Goal: Communication & Community: Answer question/provide support

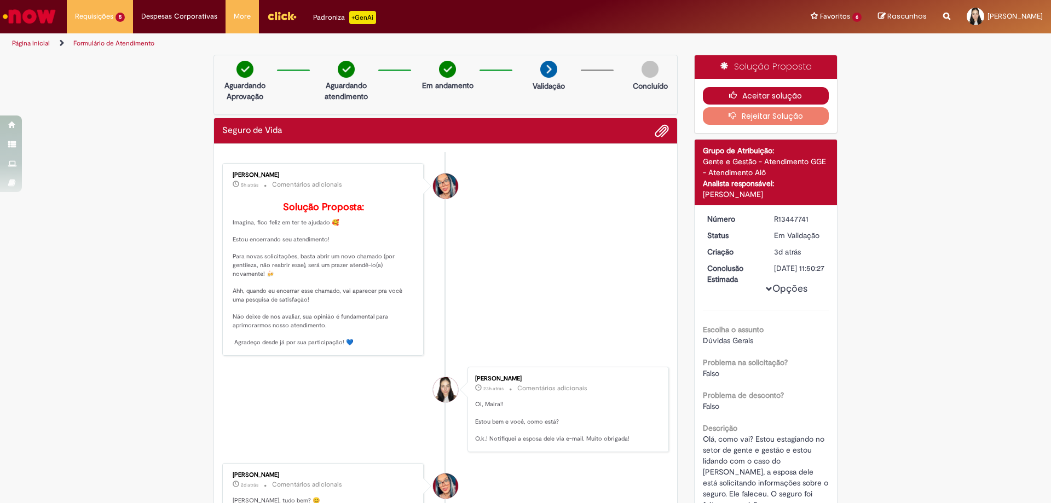
click at [743, 91] on button "Aceitar solução" at bounding box center [766, 96] width 126 height 18
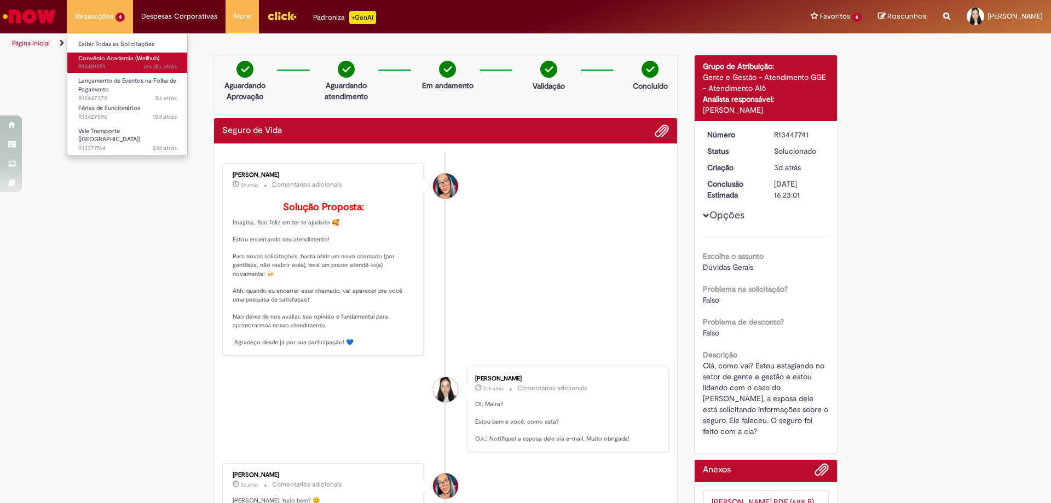
click at [119, 65] on span "um dia atrás um dia atrás R13451971" at bounding box center [127, 66] width 99 height 9
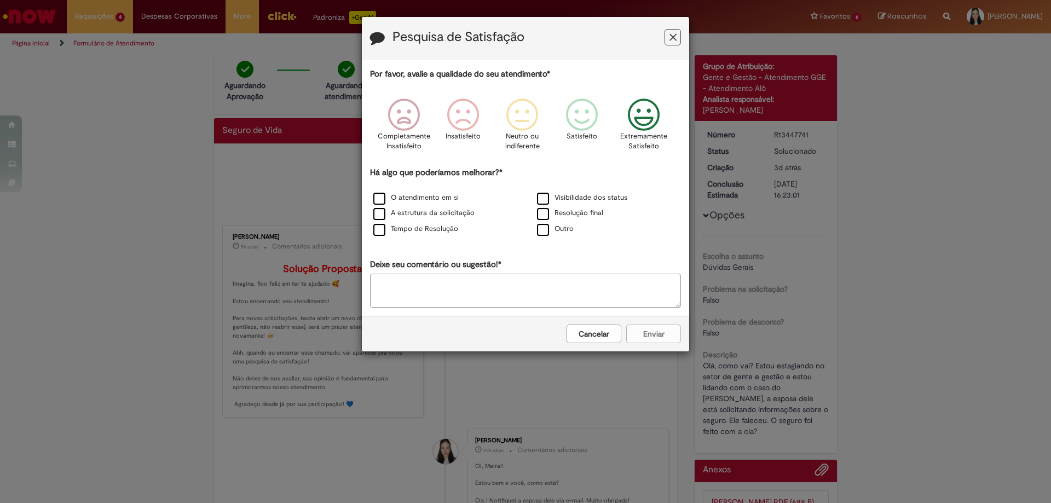
click at [633, 128] on icon "Feedback" at bounding box center [643, 115] width 41 height 33
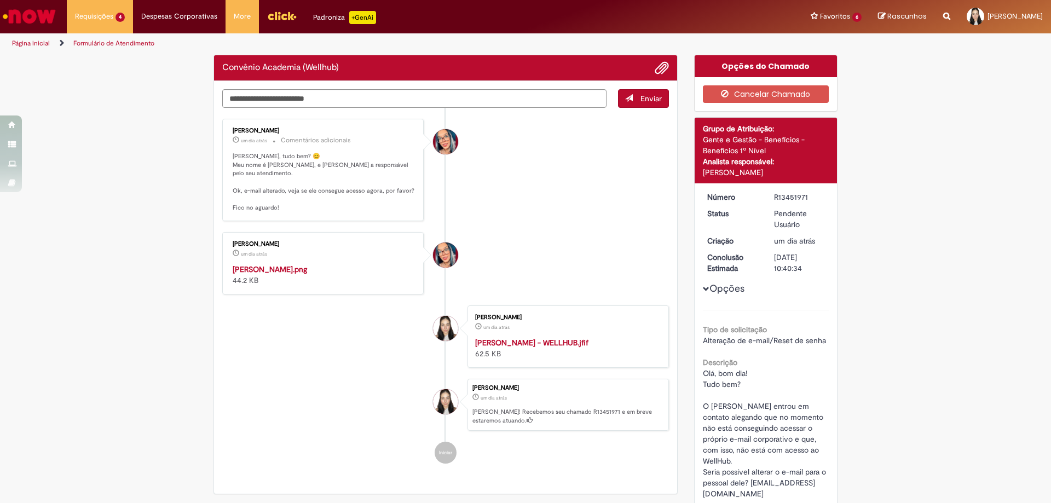
click at [543, 198] on div at bounding box center [525, 251] width 1051 height 503
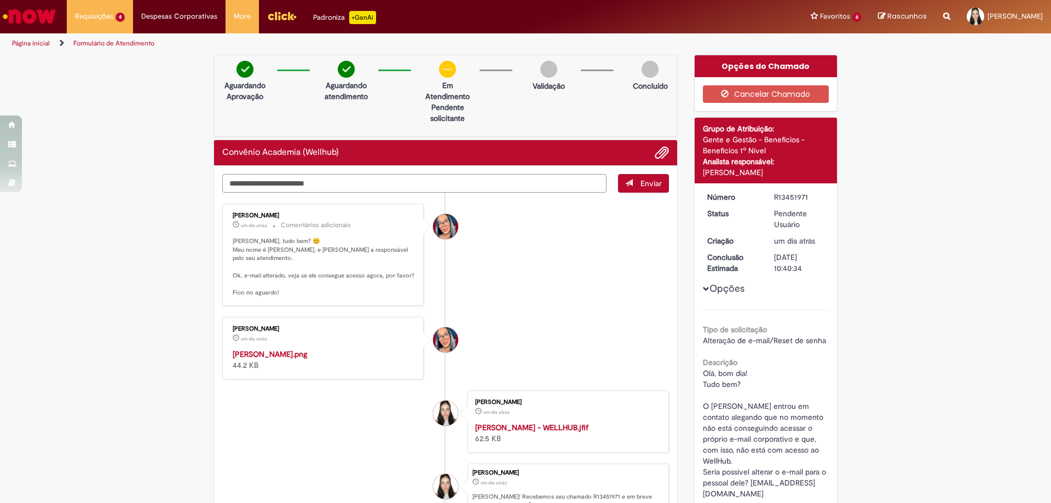
click at [436, 179] on textarea "Digite sua mensagem aqui..." at bounding box center [414, 183] width 384 height 19
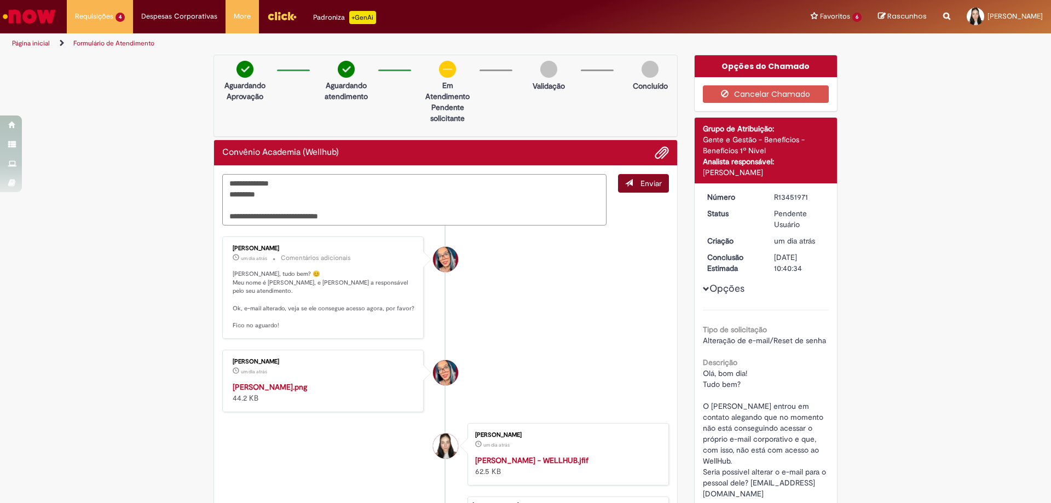
type textarea "**********"
click at [645, 187] on span "Enviar" at bounding box center [650, 183] width 21 height 10
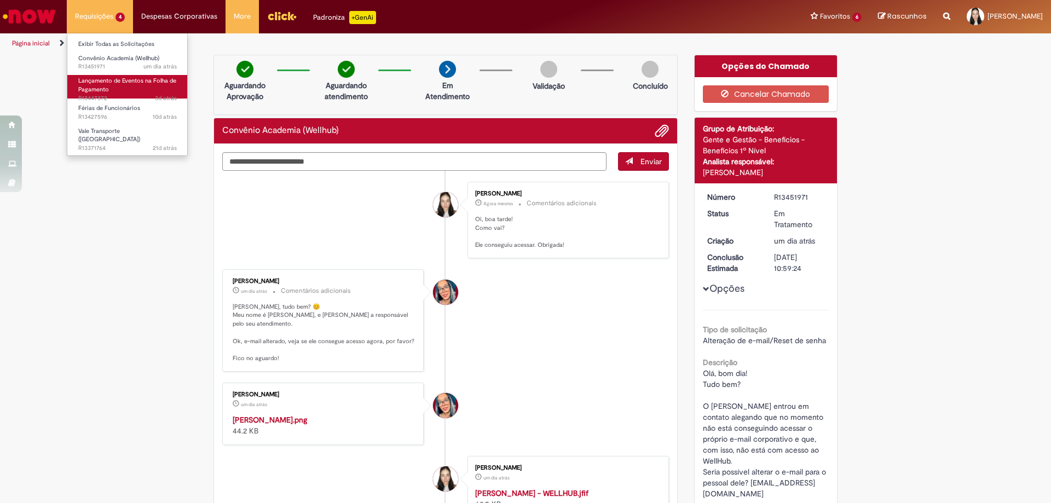
click at [108, 91] on span "Lançamento de Eventos na Folha de Pagamento" at bounding box center [127, 85] width 98 height 17
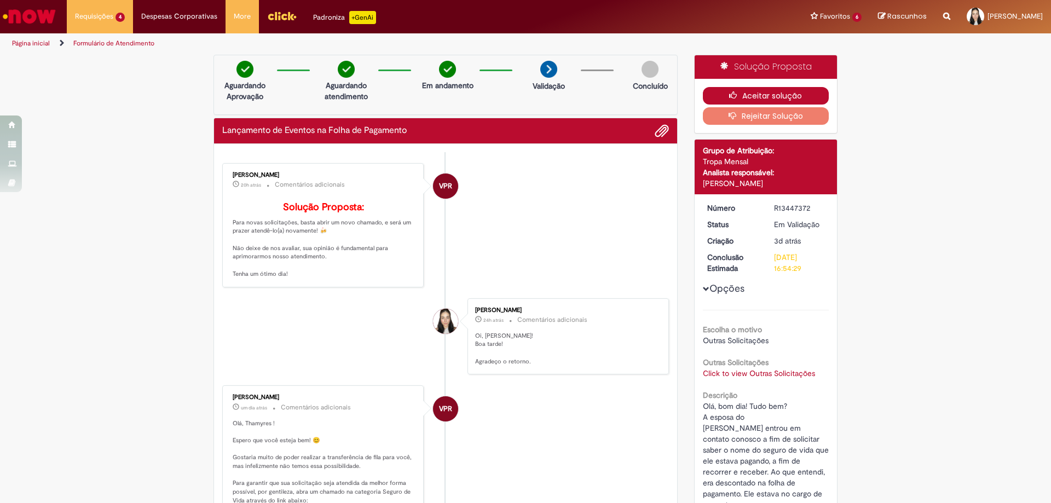
click at [756, 88] on button "Aceitar solução" at bounding box center [766, 96] width 126 height 18
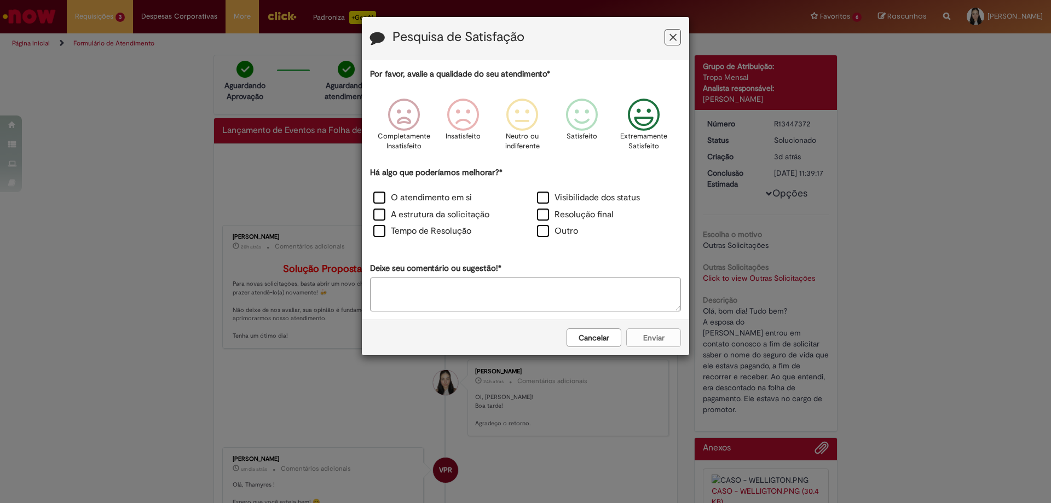
click at [647, 105] on icon "Feedback" at bounding box center [643, 115] width 41 height 33
click at [542, 205] on div "Visibilidade dos status" at bounding box center [606, 199] width 161 height 15
click at [543, 220] on label "Resolução final" at bounding box center [575, 214] width 77 height 13
click at [543, 200] on label "Visibilidade dos status" at bounding box center [588, 198] width 103 height 13
click at [379, 232] on label "Tempo de Resolução" at bounding box center [422, 231] width 98 height 13
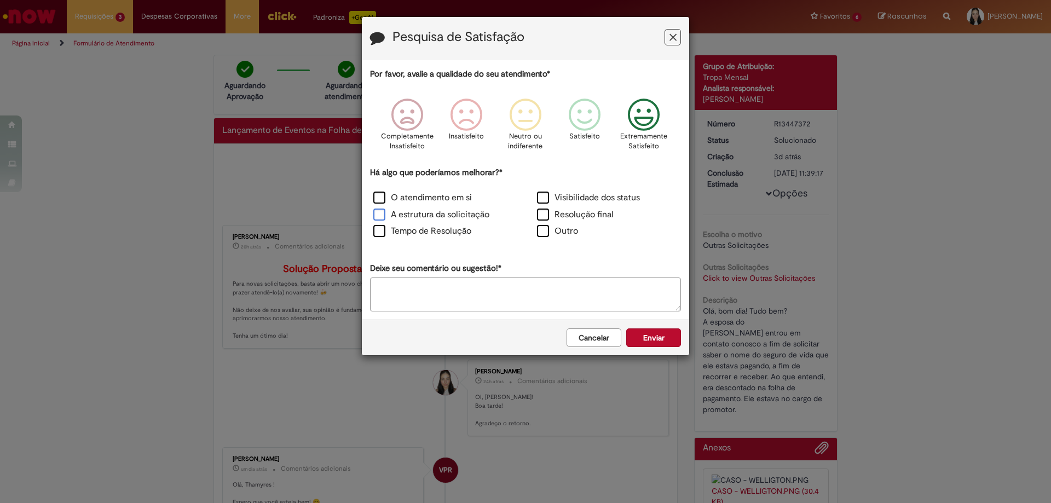
click at [380, 215] on label "A estrutura da solicitação" at bounding box center [431, 214] width 116 height 13
click at [383, 202] on label "O atendimento em si" at bounding box center [422, 198] width 99 height 13
click at [652, 335] on button "Enviar" at bounding box center [653, 337] width 55 height 19
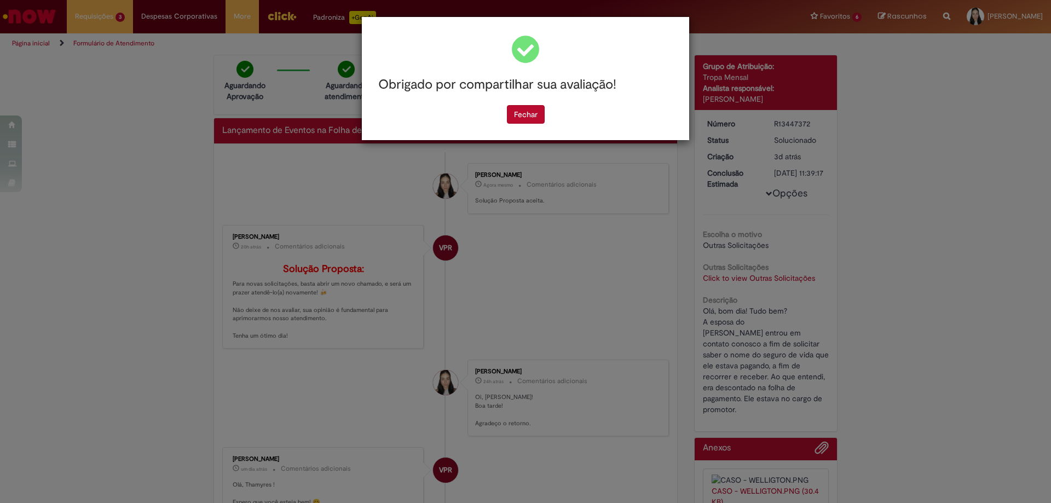
click at [531, 115] on div "Obrigado por compartilhar sua avaliação! Fechar" at bounding box center [525, 78] width 327 height 123
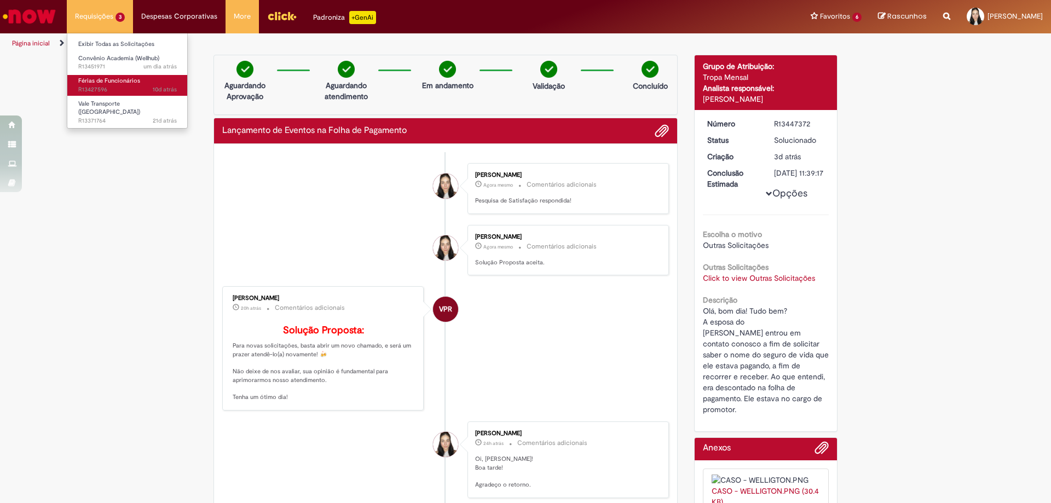
click at [110, 84] on span "Férias de Funcionários" at bounding box center [109, 81] width 62 height 8
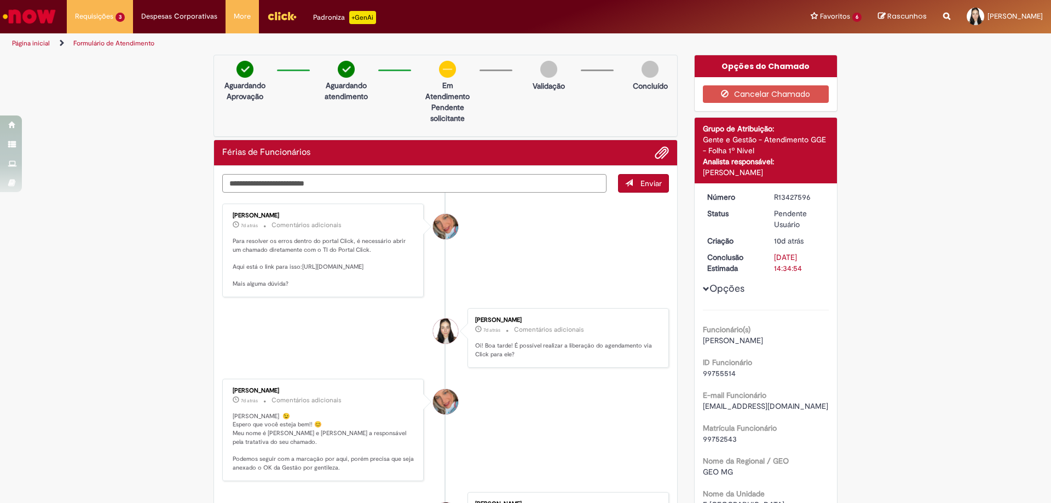
click at [423, 186] on textarea "Digite sua mensagem aqui..." at bounding box center [414, 183] width 384 height 19
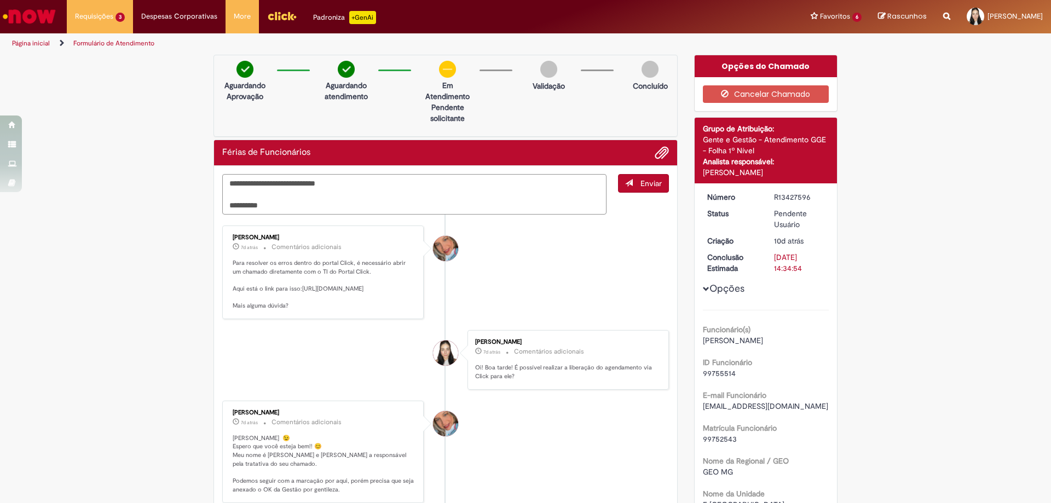
click at [228, 206] on textarea "**********" at bounding box center [414, 194] width 384 height 40
type textarea "**********"
click at [644, 187] on span "Enviar" at bounding box center [650, 183] width 21 height 10
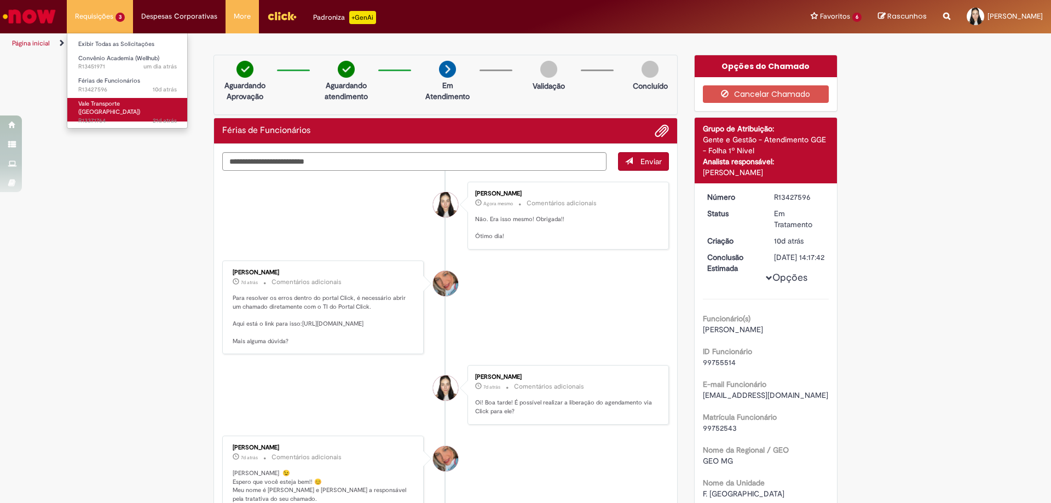
click at [112, 107] on span "Vale Transporte ([GEOGRAPHIC_DATA])" at bounding box center [109, 108] width 62 height 17
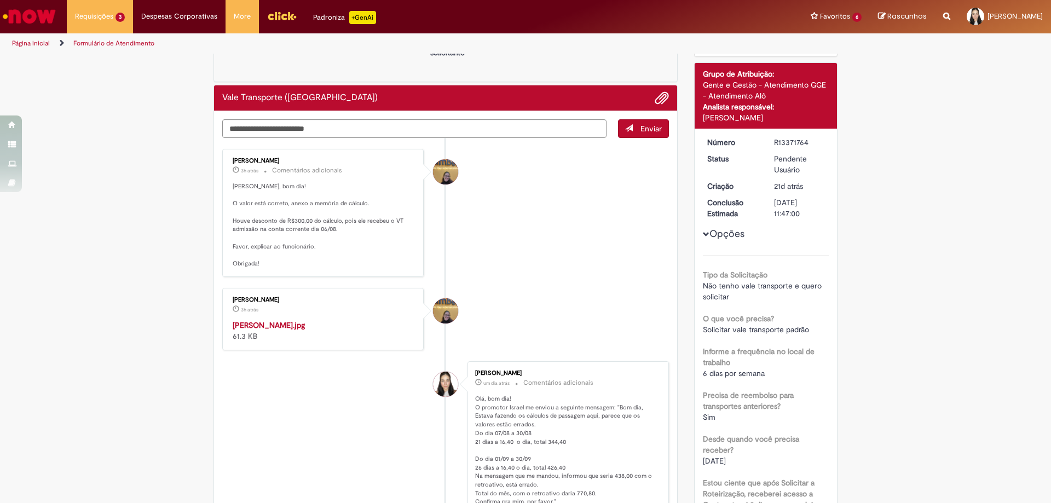
scroll to position [109, 0]
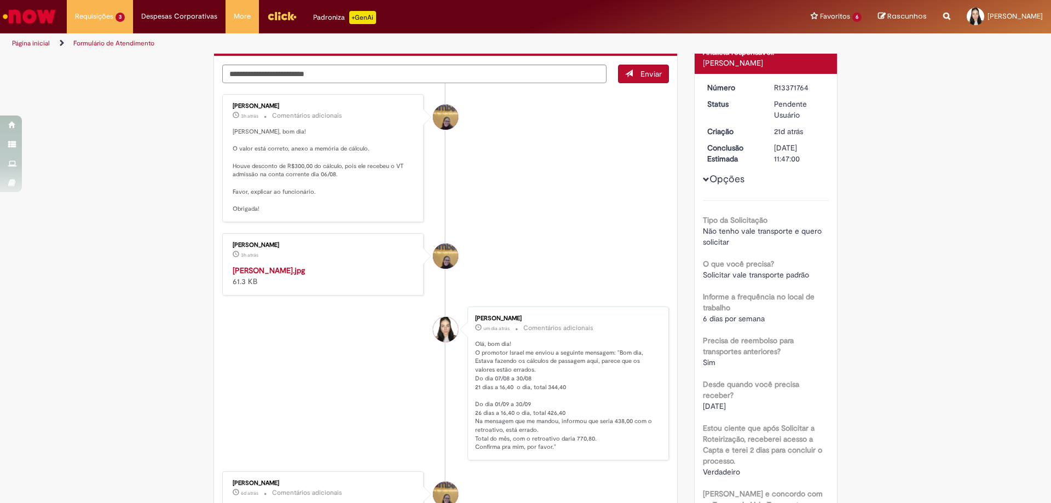
click at [332, 265] on img "Histórico de tíquete" at bounding box center [324, 265] width 182 height 0
drag, startPoint x: 226, startPoint y: 166, endPoint x: 332, endPoint y: 182, distance: 107.3
click at [332, 182] on div "Amanda de Campos Gomes do Nascimento 3h atrás 3 horas atrás Comentários adicion…" at bounding box center [322, 157] width 195 height 121
copy p "Houve desconto de R$300,00 do cálculo, pois ele recebeu o VT admissão na conta …"
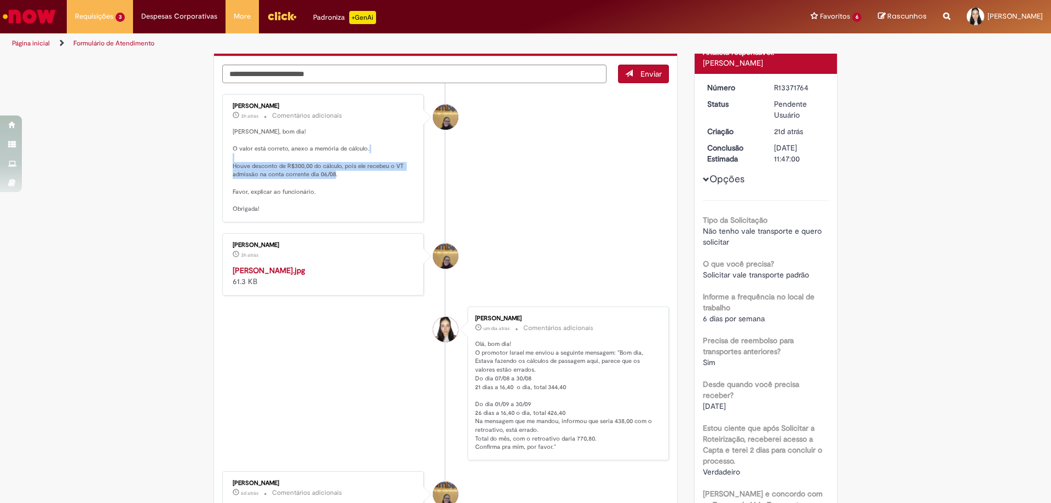
click at [349, 174] on p "Oi Thamyres, bom dia! O valor está correto, anexo a memória de cálculo. Houve d…" at bounding box center [324, 171] width 182 height 86
click at [365, 77] on textarea "Digite sua mensagem aqui..." at bounding box center [414, 74] width 384 height 19
type textarea "*"
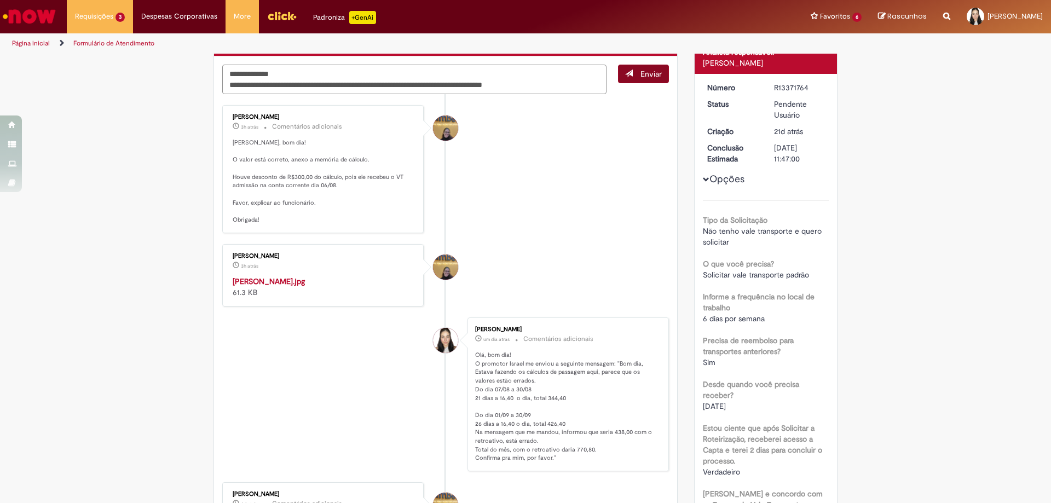
type textarea "**********"
click at [652, 79] on button "Enviar" at bounding box center [643, 74] width 51 height 19
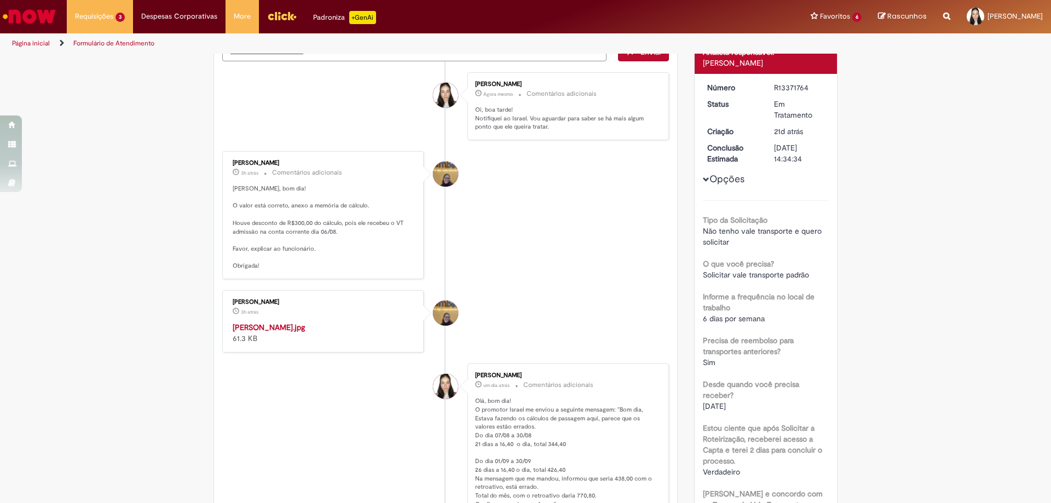
scroll to position [88, 0]
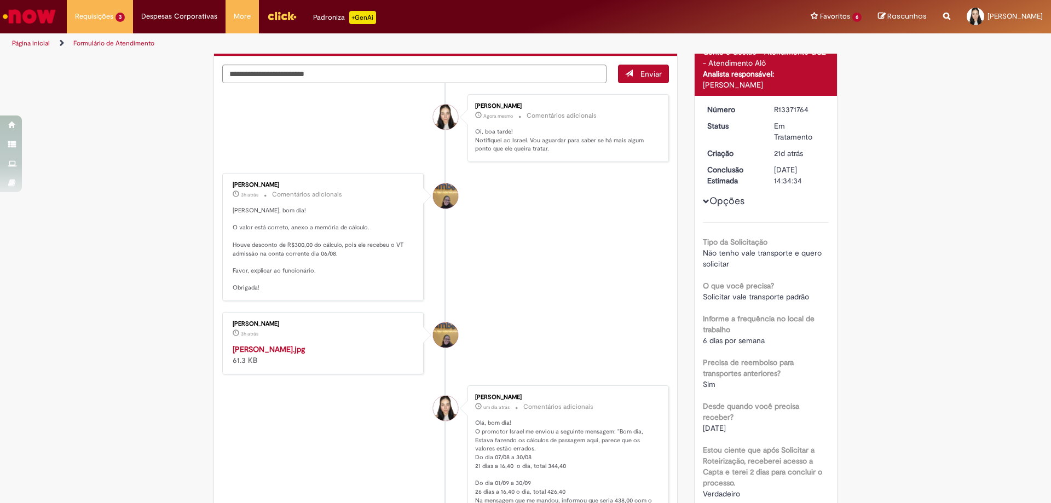
click at [20, 10] on img "Ir para a Homepage" at bounding box center [29, 16] width 56 height 22
